Goal: Task Accomplishment & Management: Manage account settings

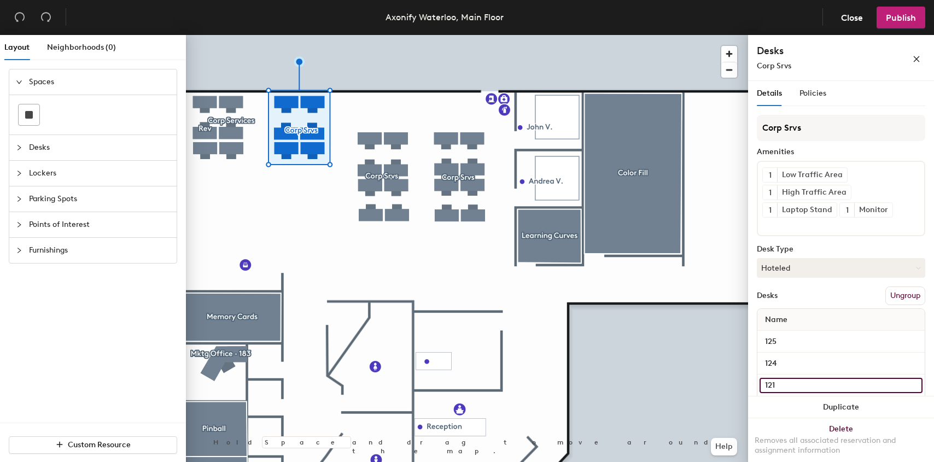
click at [794, 387] on input "121" at bounding box center [841, 385] width 163 height 15
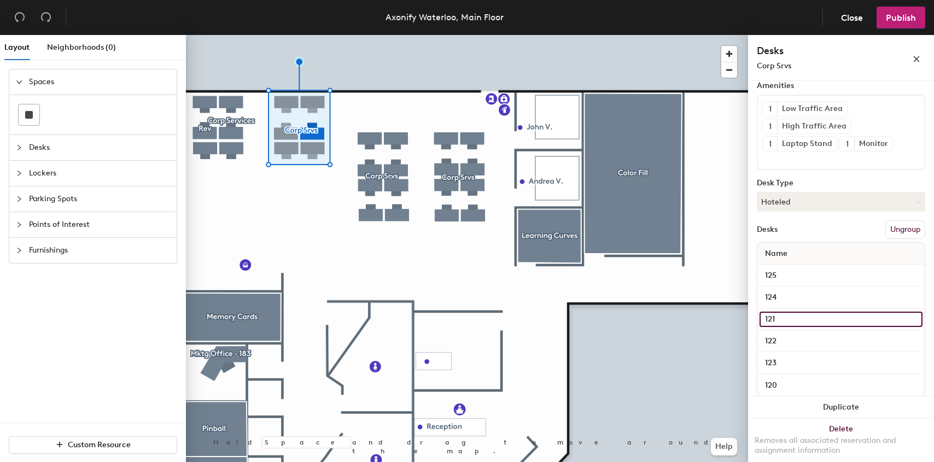
scroll to position [80, 0]
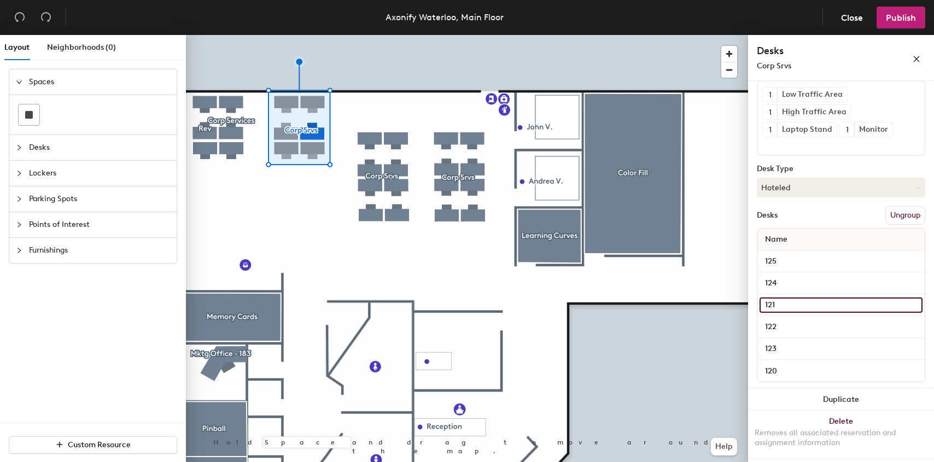
click at [810, 305] on input "121" at bounding box center [841, 305] width 163 height 15
click at [809, 203] on div "Corp Srvs Amenities 1 Low Traffic Area 1 High Traffic Area 1 Laptop Stand 1 Mon…" at bounding box center [841, 211] width 169 height 355
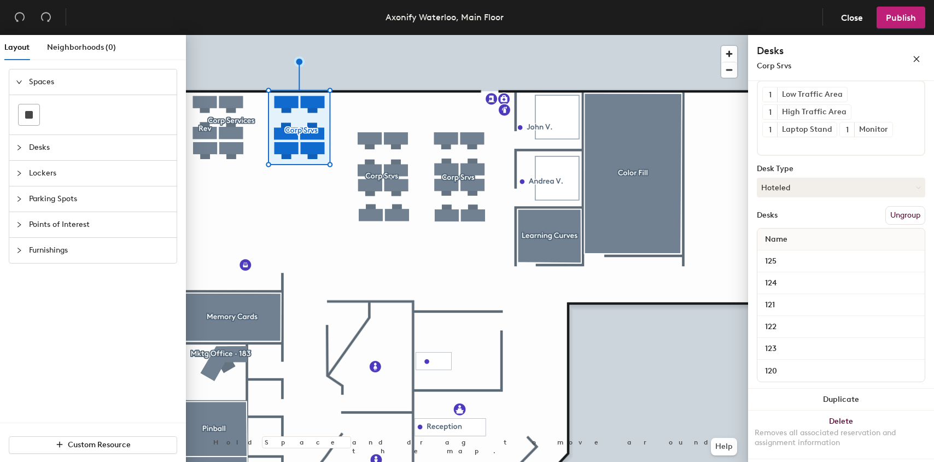
click at [896, 211] on button "Ungroup" at bounding box center [906, 215] width 40 height 19
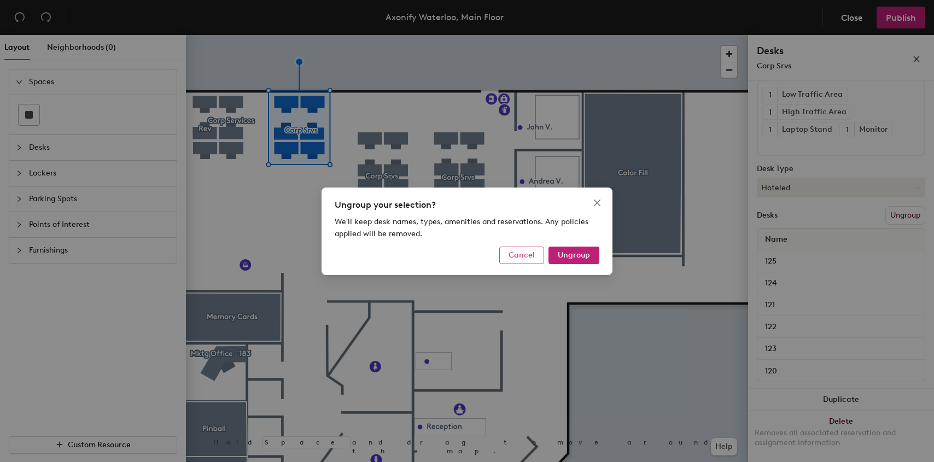
click at [535, 256] on span "Cancel" at bounding box center [522, 255] width 26 height 9
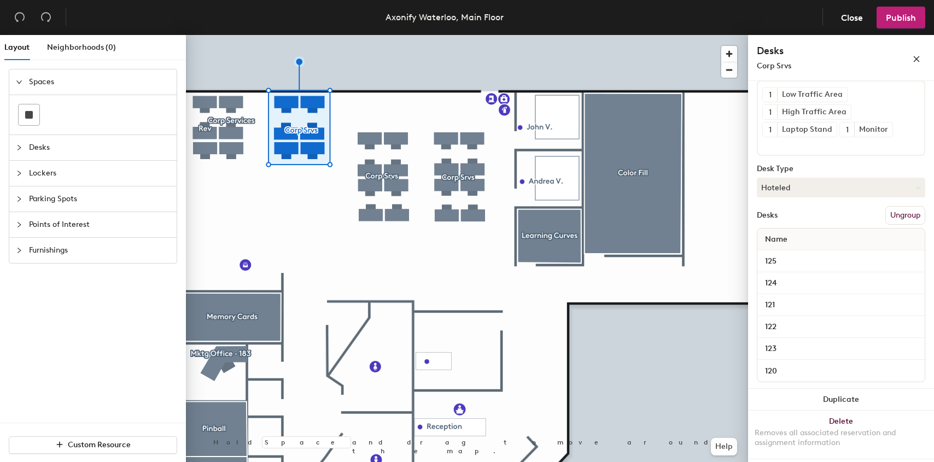
click at [892, 216] on button "Ungroup" at bounding box center [906, 215] width 40 height 19
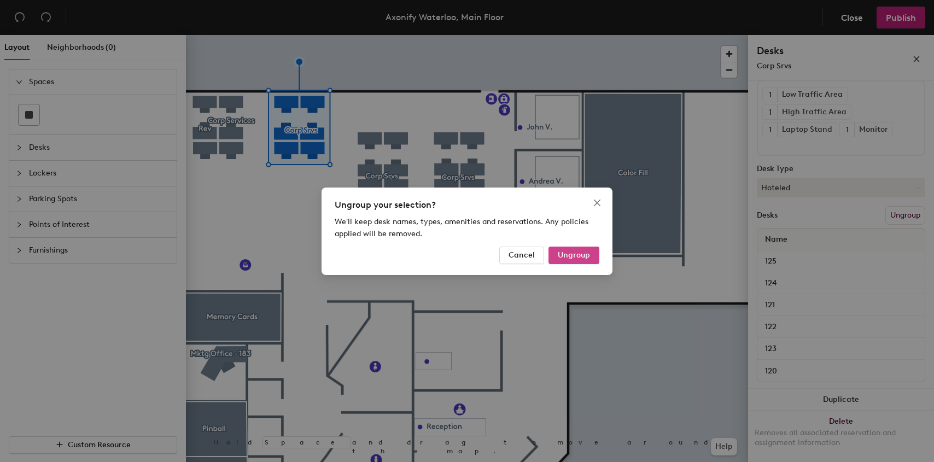
click at [559, 251] on span "Ungroup" at bounding box center [574, 255] width 32 height 9
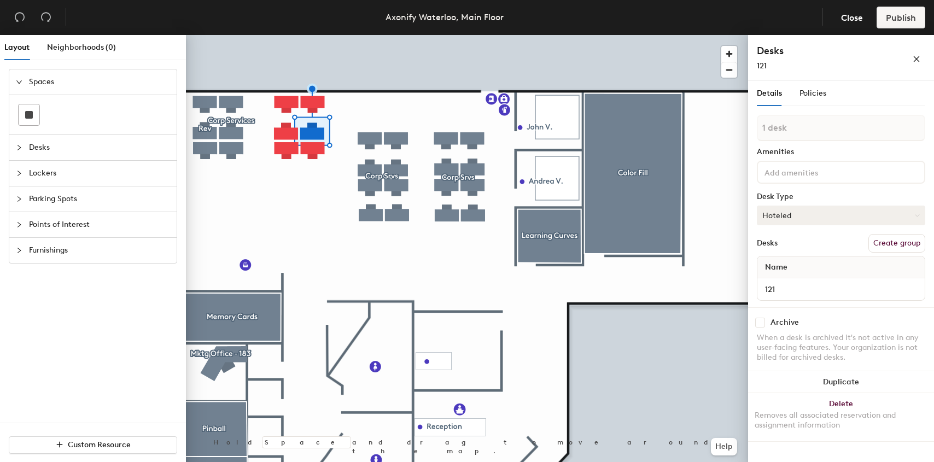
click at [784, 214] on button "Hoteled" at bounding box center [841, 216] width 169 height 20
click at [786, 246] on div "Assigned" at bounding box center [812, 249] width 109 height 16
click at [821, 92] on span "Policies" at bounding box center [813, 93] width 27 height 9
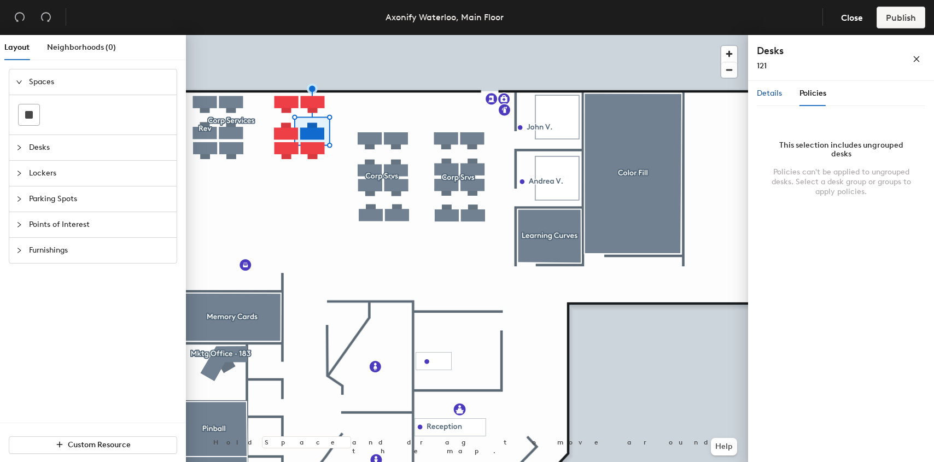
click at [761, 92] on span "Details" at bounding box center [769, 93] width 25 height 9
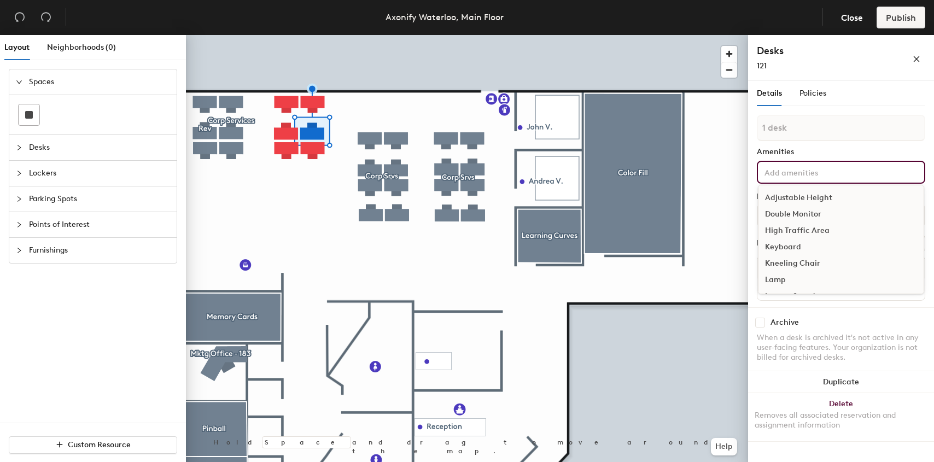
click at [827, 177] on input at bounding box center [812, 171] width 98 height 13
